Goal: Task Accomplishment & Management: Use online tool/utility

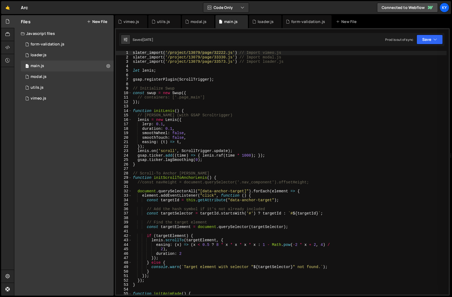
type textarea "});"
click at [150, 146] on div "slater_import ( '/project/13079/page/32222.js' ) // Import vimeo.js slater_impo…" at bounding box center [289, 177] width 315 height 253
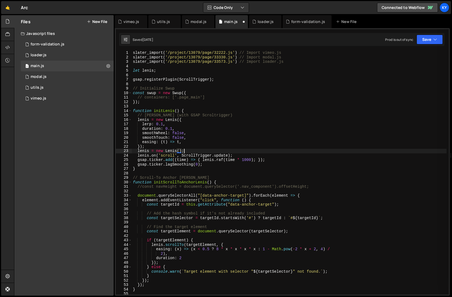
scroll to position [0, 3]
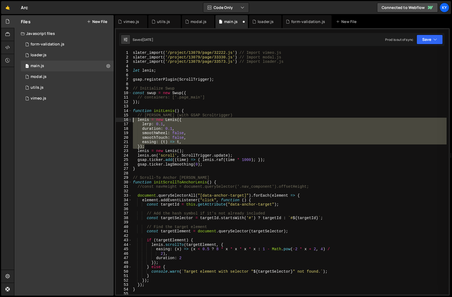
drag, startPoint x: 148, startPoint y: 147, endPoint x: 120, endPoint y: 121, distance: 37.5
click at [120, 121] on div "[PERSON_NAME] = new [PERSON_NAME](); 1 2 3 4 5 6 7 8 9 10 11 12 13 14 15 16 17 …" at bounding box center [282, 173] width 333 height 244
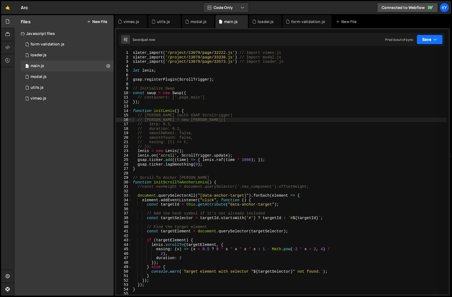
click at [429, 40] on button "Save" at bounding box center [429, 40] width 26 height 10
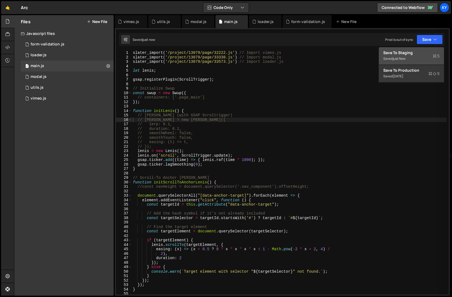
click at [413, 53] on div "Save to Staging S" at bounding box center [411, 52] width 56 height 5
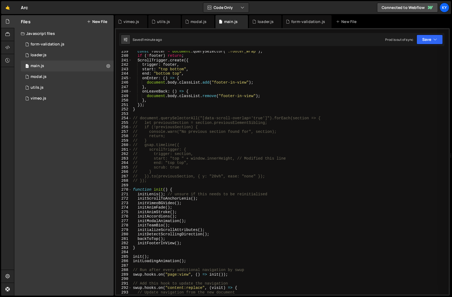
scroll to position [1082, 0]
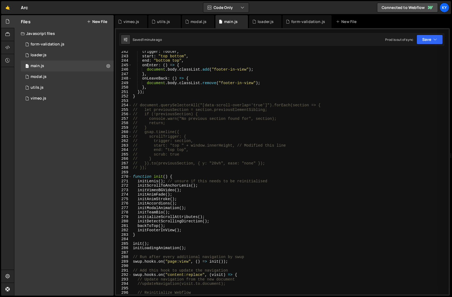
click at [137, 196] on div "trigger : footer , start : "top bottom" , end : "bottom top" , onEnter : ( ) =>…" at bounding box center [289, 176] width 315 height 253
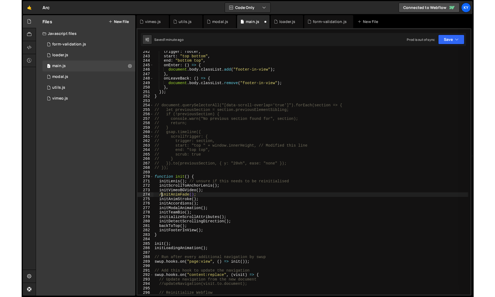
scroll to position [0, 1]
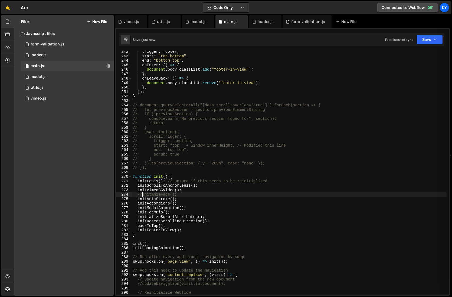
type textarea "//initAnimFade();"
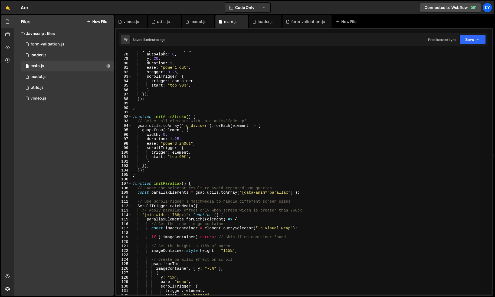
scroll to position [342, 0]
click at [215, 103] on div "gsap . from ( children , { autoAlpha : 0 , y : 20 , duration : 1 , ease : "powe…" at bounding box center [311, 174] width 358 height 253
type textarea "});"
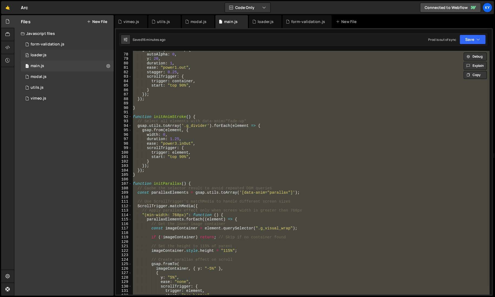
click at [66, 56] on div "0 loader.js 0" at bounding box center [67, 55] width 93 height 11
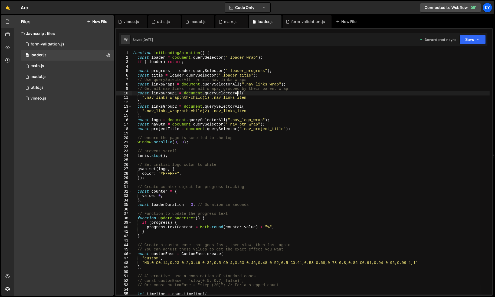
click at [238, 95] on div "function initLoadingAnimation ( ) { const loader = document . querySelector ( "…" at bounding box center [311, 177] width 358 height 253
type textarea "}"
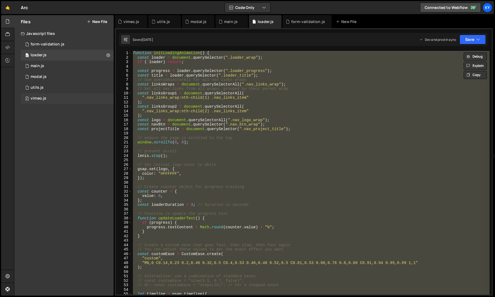
click at [60, 96] on div "0 vimeo.js 0" at bounding box center [67, 98] width 93 height 11
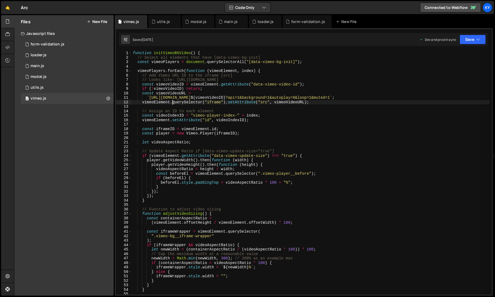
click at [172, 102] on div "function initVimeoBGVideo ( ) { // Select all elements that have [data-vimeo-bg…" at bounding box center [311, 177] width 358 height 253
type textarea "}"
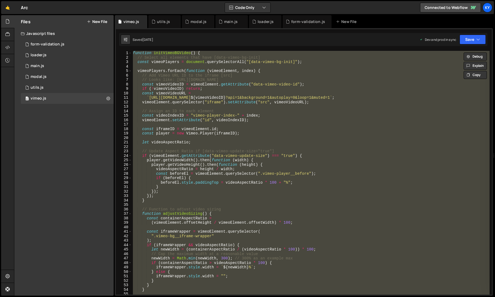
scroll to position [2553, 0]
click at [62, 91] on div "0 utils.js 0" at bounding box center [67, 87] width 93 height 11
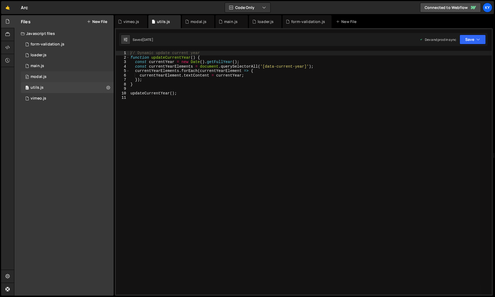
click at [58, 78] on div "0 modal.js 0" at bounding box center [67, 76] width 93 height 11
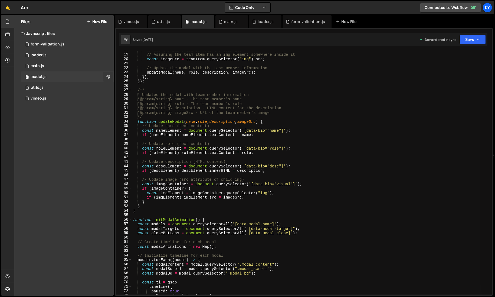
scroll to position [79, 0]
click at [67, 65] on div "1 main.js 0" at bounding box center [67, 66] width 93 height 11
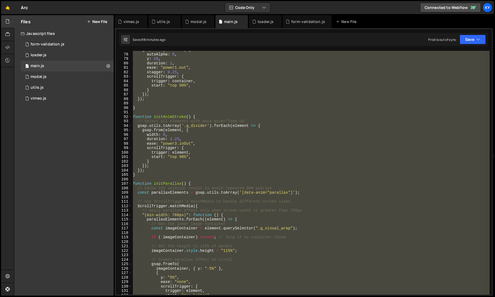
scroll to position [3185, 0]
click at [235, 145] on div "gsap . from ( children , { autoAlpha : 0 , y : 20 , duration : 1 , ease : "powe…" at bounding box center [311, 173] width 358 height 244
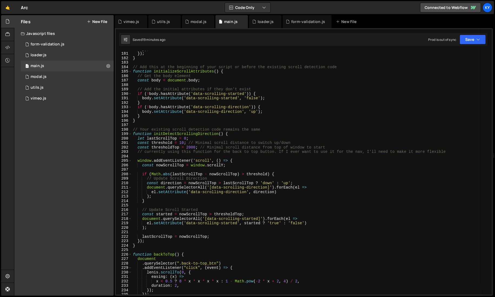
scroll to position [803, 0]
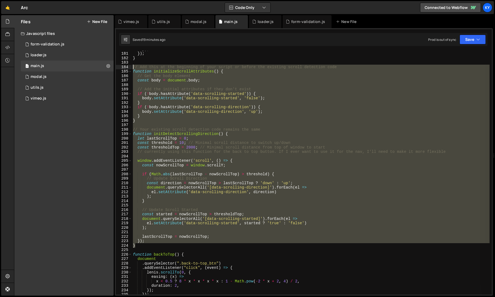
drag, startPoint x: 139, startPoint y: 246, endPoint x: 129, endPoint y: 66, distance: 180.5
click at [129, 66] on div "ease: "power3.inOut", 180 181 182 183 184 185 186 187 188 189 190 191 192 193 1…" at bounding box center [304, 173] width 376 height 244
paste textarea "}"
paste textarea
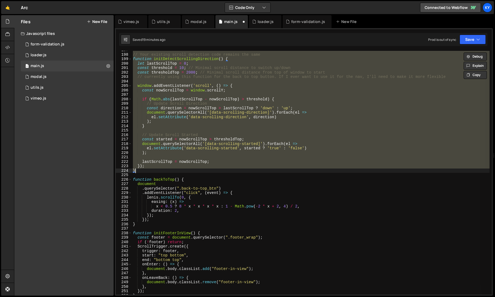
scroll to position [811, 0]
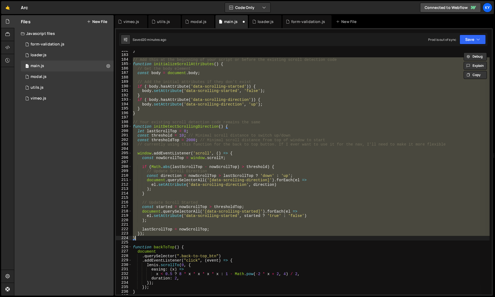
paste textarea
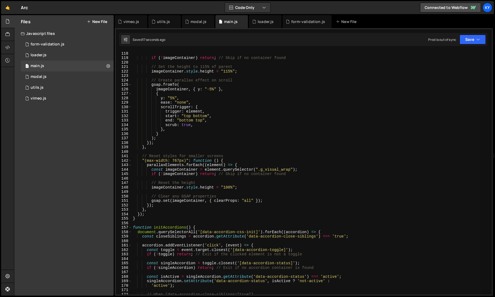
scroll to position [581, 0]
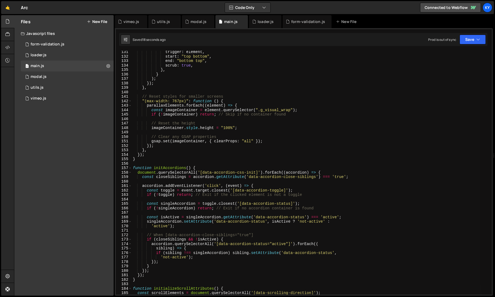
click at [257, 124] on div "trigger : element , start : "top bottom" , end : "bottom top" , scrub : true , …" at bounding box center [311, 176] width 358 height 253
type textarea "// Reset the height"
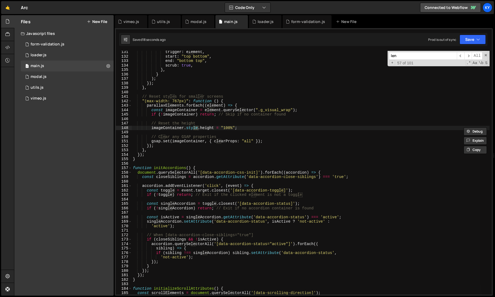
scroll to position [775, 0]
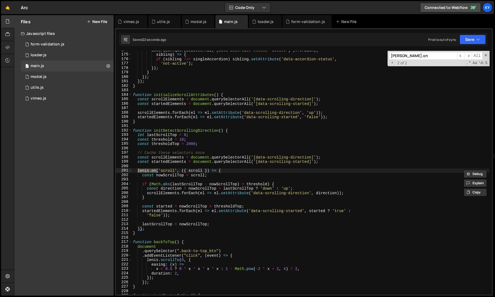
type input "[PERSON_NAME].on"
click at [131, 21] on div "vimeo.js" at bounding box center [131, 21] width 16 height 5
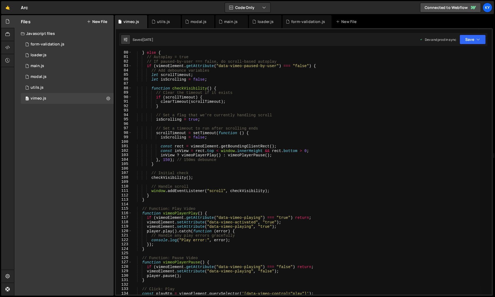
scroll to position [352, 0]
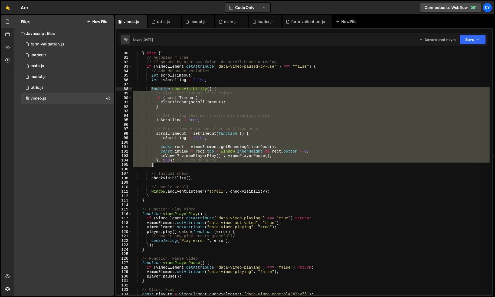
drag, startPoint x: 160, startPoint y: 166, endPoint x: 151, endPoint y: 90, distance: 75.7
click at [151, 90] on div "player . pause ( ) ; } else { // Autoplay = true // If paused-by-user === false…" at bounding box center [311, 173] width 358 height 253
paste textarea "observer.observe(vimeoElement);"
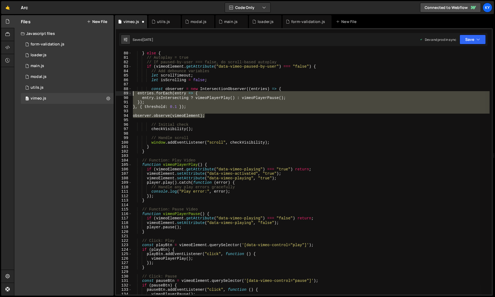
drag, startPoint x: 215, startPoint y: 116, endPoint x: 123, endPoint y: 94, distance: 94.8
click at [123, 94] on div "entries.forEach(entry => { entry.isIntersecting ? vimeoPlayerPlay() : vimeoPlay…" at bounding box center [304, 173] width 376 height 244
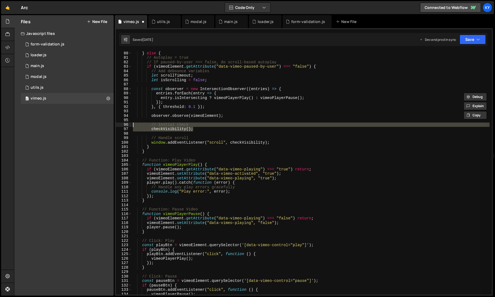
drag, startPoint x: 199, startPoint y: 130, endPoint x: 113, endPoint y: 123, distance: 86.6
click at [113, 123] on div "Files New File Javascript files 0 form-validation.js 0 0 loader.js 0 1 main.js 0" at bounding box center [254, 155] width 481 height 281
type textarea "// Initial check checkVisibility();"
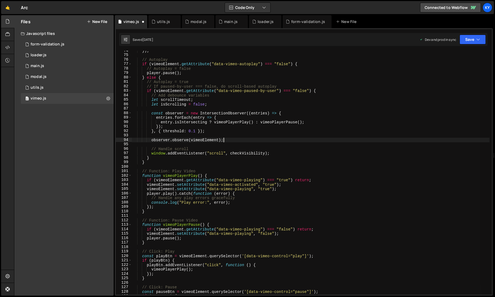
scroll to position [328, 0]
click at [176, 125] on div "}) ; // Autoplay if ( vimeoElement . getAttribute ( "data-vimeo-autoplay" ) ===…" at bounding box center [311, 175] width 358 height 253
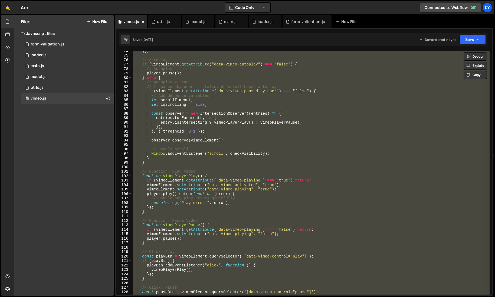
paste textarea
type textarea "}"
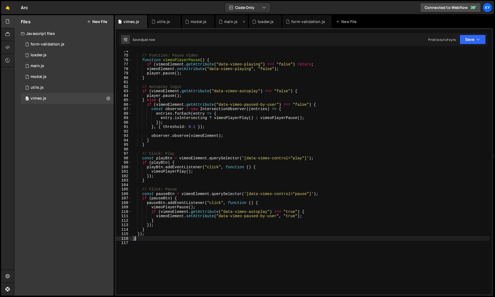
click at [236, 22] on div "main.js" at bounding box center [231, 21] width 14 height 5
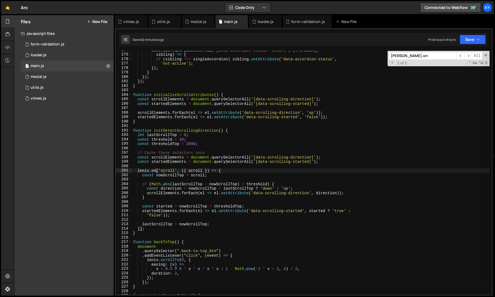
scroll to position [3185, 0]
click at [237, 116] on div "accordion . querySelectorAll ( '[data-accordion-status="active"]' ) . forEach (…" at bounding box center [311, 174] width 358 height 253
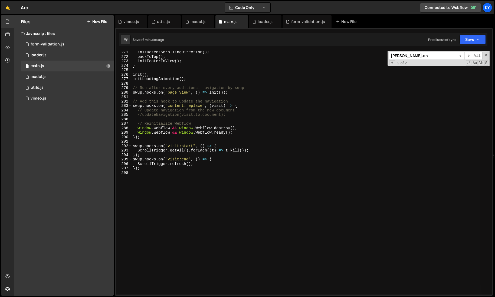
scroll to position [1205, 0]
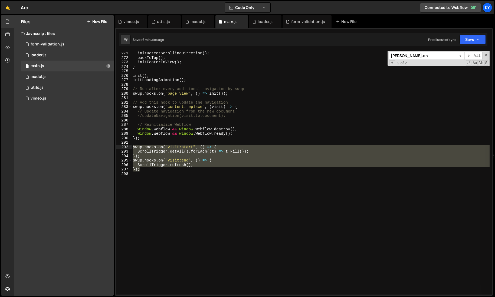
drag, startPoint x: 144, startPoint y: 171, endPoint x: 128, endPoint y: 148, distance: 28.1
click at [128, 148] on div "startedElements.forEach(el => el.setAttribute('data-scrolling-started', 'false'…" at bounding box center [304, 173] width 376 height 244
paste textarea "}"
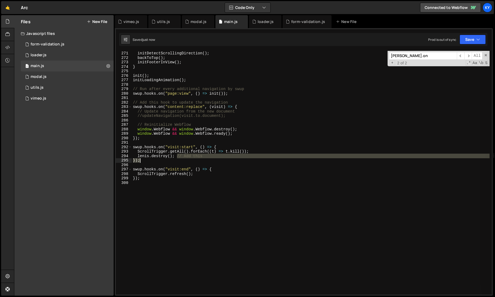
drag, startPoint x: 177, startPoint y: 157, endPoint x: 213, endPoint y: 158, distance: 36.3
click at [213, 158] on div "initializeScrollAttributes ( ) ; initDetectScrollingDirection ( ) ; backToTop (…" at bounding box center [311, 173] width 358 height 253
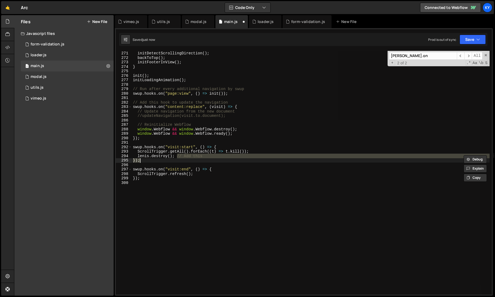
click at [183, 159] on div "initializeScrollAttributes ( ) ; initDetectScrollingDirection ( ) ; backToTop (…" at bounding box center [311, 173] width 358 height 244
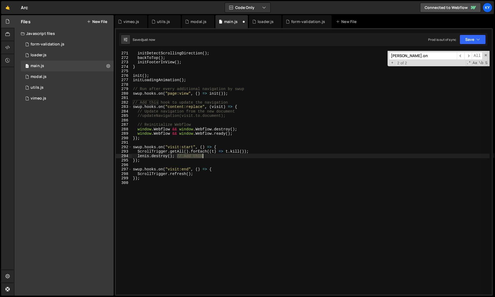
drag, startPoint x: 177, startPoint y: 157, endPoint x: 213, endPoint y: 157, distance: 36.0
click at [213, 157] on div "initializeScrollAttributes ( ) ; initDetectScrollingDirection ( ) ; backToTop (…" at bounding box center [311, 173] width 358 height 253
type textarea "[PERSON_NAME].destroy();"
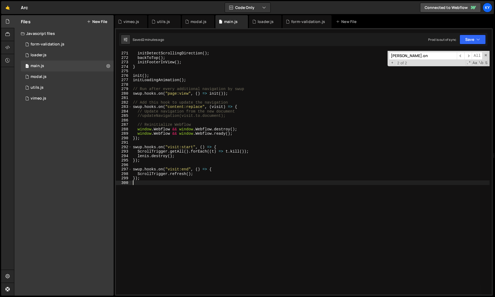
click at [208, 218] on div "initializeScrollAttributes ( ) ; initDetectScrollingDirection ( ) ; backToTop (…" at bounding box center [311, 173] width 358 height 253
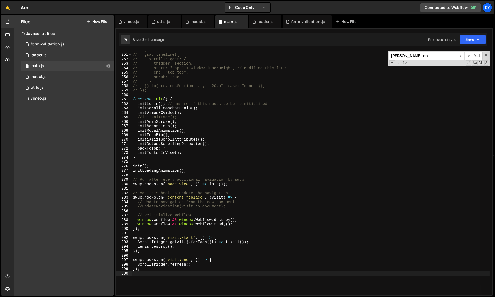
scroll to position [1111, 0]
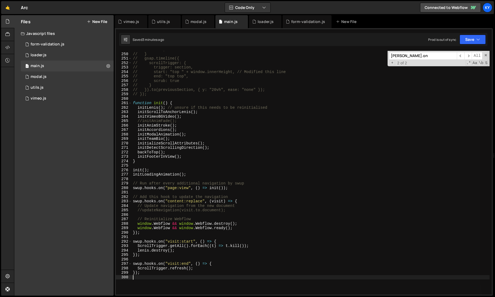
click at [137, 157] on div "// return; // } // gsap.timeline({ // scrollTrigger: { // trigger: section, // …" at bounding box center [311, 173] width 358 height 253
click at [137, 152] on div "// return; // } // gsap.timeline({ // scrollTrigger: { // trigger: section, // …" at bounding box center [311, 173] width 358 height 253
click at [137, 147] on div "// return; // } // gsap.timeline({ // scrollTrigger: { // trigger: section, // …" at bounding box center [311, 173] width 358 height 253
click at [136, 141] on div "// return; // } // gsap.timeline({ // scrollTrigger: { // trigger: section, // …" at bounding box center [311, 173] width 358 height 253
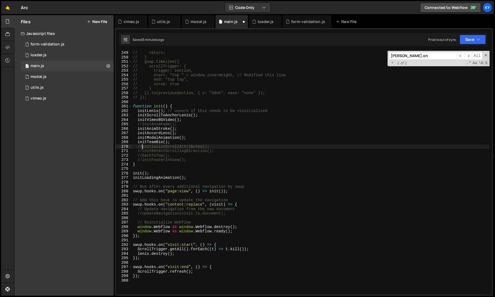
scroll to position [1107, 0]
click at [136, 130] on div "// console.warn("No previous section found for", section); // return; // } // g…" at bounding box center [311, 173] width 358 height 253
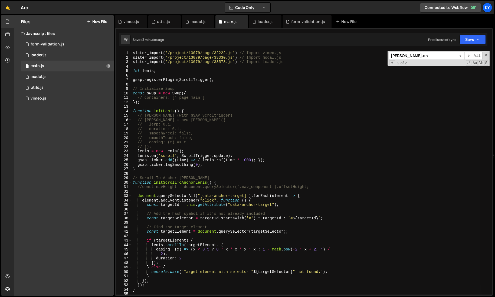
scroll to position [0, 0]
click at [266, 24] on div "loader.js" at bounding box center [266, 21] width 16 height 5
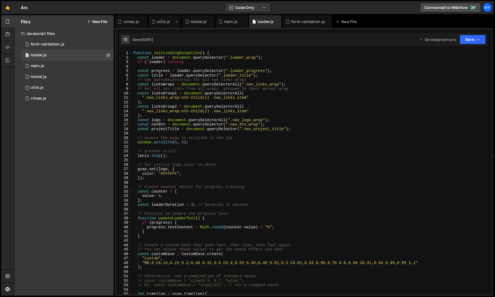
click at [163, 22] on div "utils.js" at bounding box center [163, 21] width 13 height 5
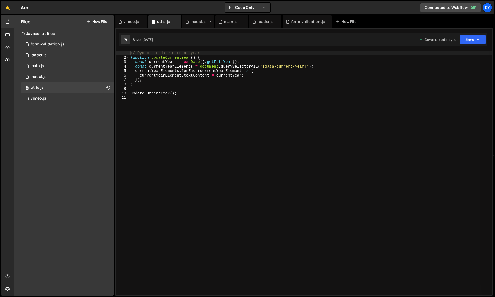
click at [192, 24] on div "modal.js" at bounding box center [198, 21] width 16 height 5
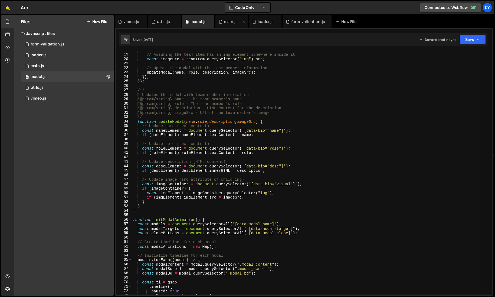
click at [228, 24] on div "main.js" at bounding box center [231, 21] width 14 height 5
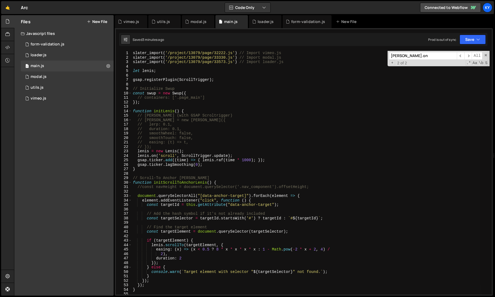
scroll to position [3185, 0]
type textarea "const swup = new Swup({"
click at [211, 93] on div "slater_import ( '/project/13079/page/32222.js' ) // Import vimeo.js slater_impo…" at bounding box center [311, 177] width 358 height 253
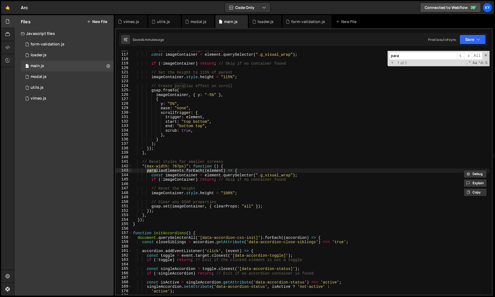
scroll to position [351, 0]
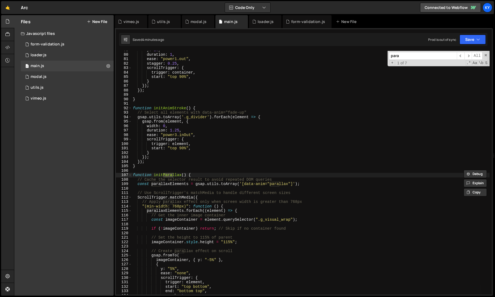
type input "para"
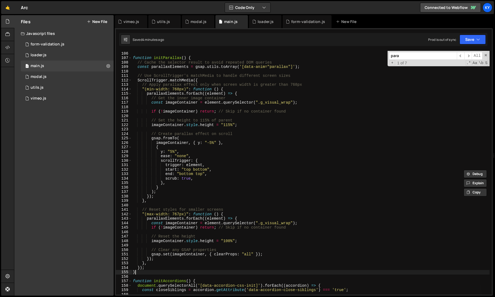
scroll to position [0, 0]
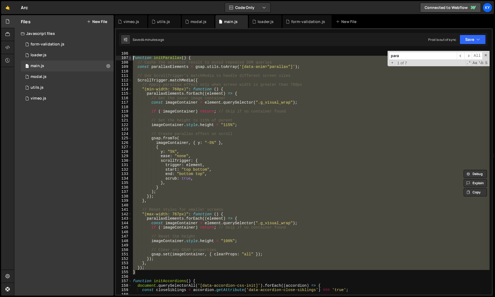
drag, startPoint x: 143, startPoint y: 272, endPoint x: 131, endPoint y: 58, distance: 213.8
click at [131, 58] on div "} 105 106 107 108 109 110 111 112 113 114 115 116 117 118 119 120 121 122 123 1…" at bounding box center [304, 173] width 376 height 244
type textarea "function initParallax() { // Cache the selector result to avoid repeated DOM qu…"
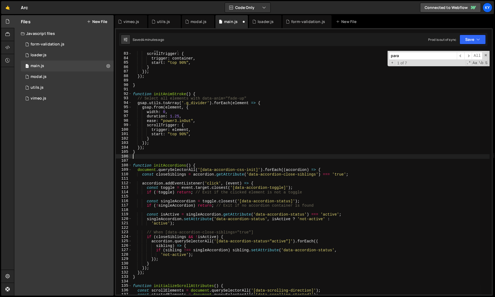
scroll to position [346, 0]
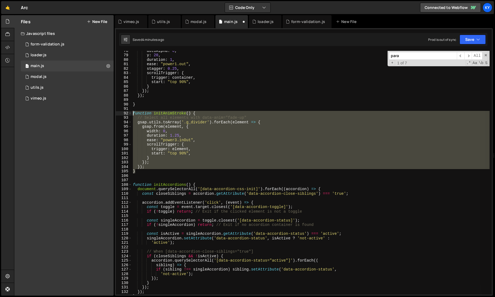
drag, startPoint x: 128, startPoint y: 119, endPoint x: 125, endPoint y: 113, distance: 6.3
click at [125, 113] on div "78 79 80 81 82 83 84 85 86 87 88 89 90 91 92 93 94 95 96 97 98 99 100 101 102 1…" at bounding box center [304, 173] width 376 height 244
type textarea "function initAnimStroke() { // Select all elements with data-anim="fade-up""
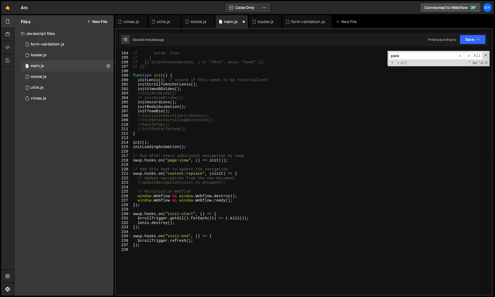
scroll to position [847, 0]
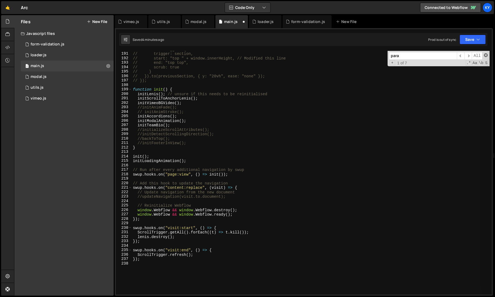
click at [452, 55] on span at bounding box center [486, 55] width 4 height 4
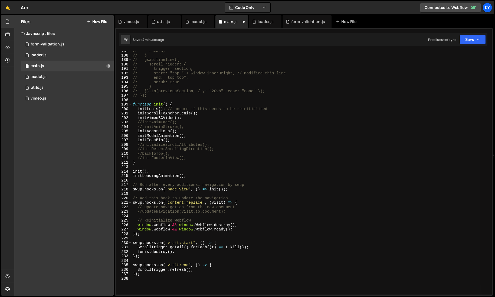
scroll to position [832, 0]
click at [132, 190] on div "// return; // } // gsap.timeline({ // scrollTrigger: { // trigger: section, // …" at bounding box center [311, 175] width 358 height 253
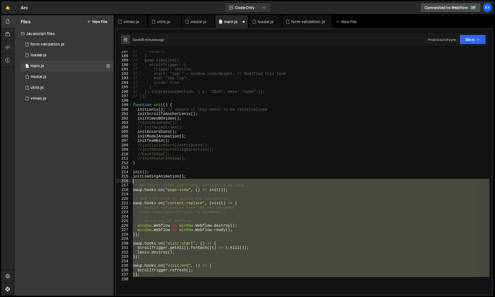
drag, startPoint x: 149, startPoint y: 277, endPoint x: 124, endPoint y: 183, distance: 97.4
click at [124, 183] on div "swup.hooks.on("page:view", () => init()); 187 188 189 190 191 192 193 194 195 1…" at bounding box center [304, 173] width 376 height 244
type textarea "// Run after every additional navigation by swup"
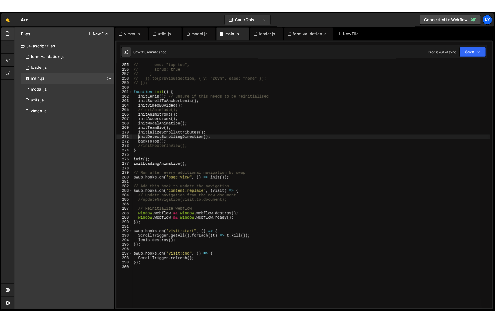
scroll to position [1134, 0]
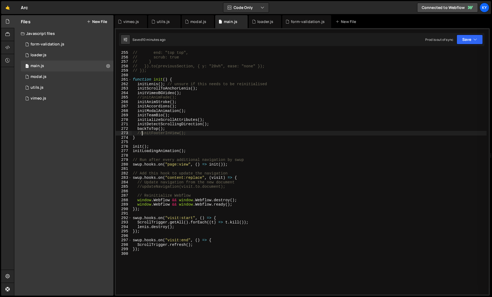
click at [141, 134] on div "// end: "top top", // scrub: true // } // }).to(previousSection, { y: "20vh", e…" at bounding box center [309, 177] width 355 height 253
click at [142, 98] on div "// end: "top top", // scrub: true // } // }).to(previousSection, { y: "20vh", e…" at bounding box center [309, 177] width 355 height 253
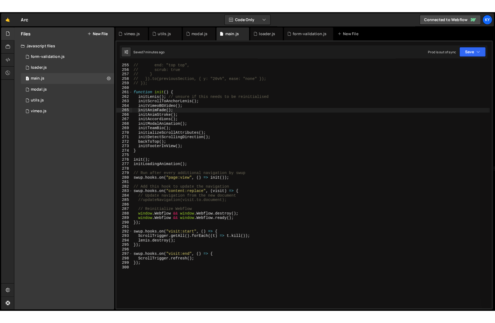
scroll to position [3159, 0]
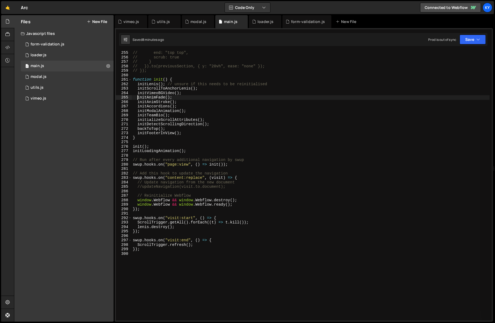
click at [262, 151] on div "// end: "top top", // scrub: true // } // }).to(previousSection, { y: "20vh", e…" at bounding box center [311, 190] width 358 height 279
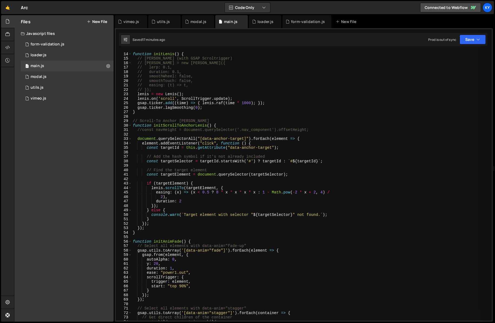
scroll to position [0, 0]
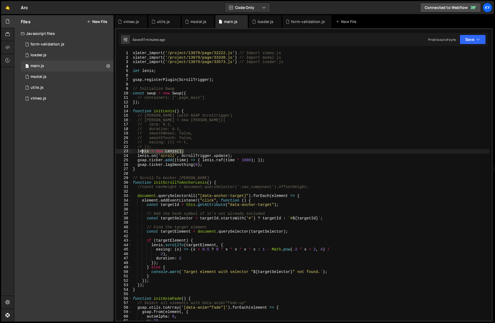
drag, startPoint x: 196, startPoint y: 151, endPoint x: 112, endPoint y: 151, distance: 83.9
click at [112, 151] on div "Files New File Javascript files 0 form-validation.js 0 0 loader.js 0 1 main.js 0" at bounding box center [254, 168] width 481 height 307
type textarea "[PERSON_NAME] = new [PERSON_NAME]();"
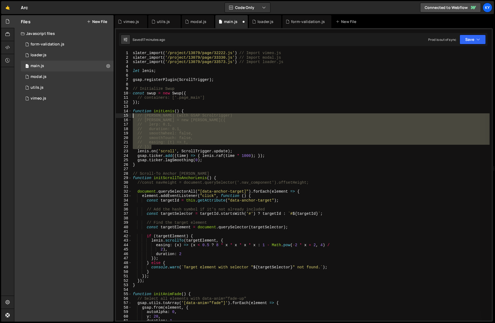
drag, startPoint x: 118, startPoint y: 124, endPoint x: 106, endPoint y: 115, distance: 15.9
click at [106, 115] on div "Files New File Javascript files 0 form-validation.js 0 0 loader.js 0 1 main.js 0" at bounding box center [254, 168] width 481 height 307
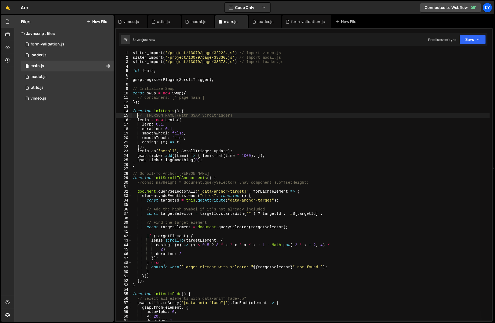
type textarea "// [PERSON_NAME](with GSAP Scroltrigger)"
